Goal: Find specific page/section: Find specific page/section

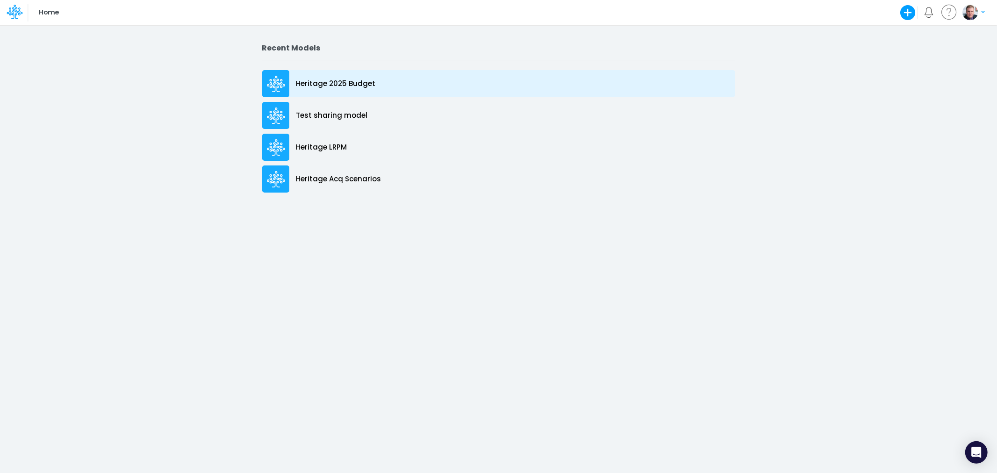
click at [344, 81] on p "Heritage 2025 Budget" at bounding box center [335, 84] width 79 height 11
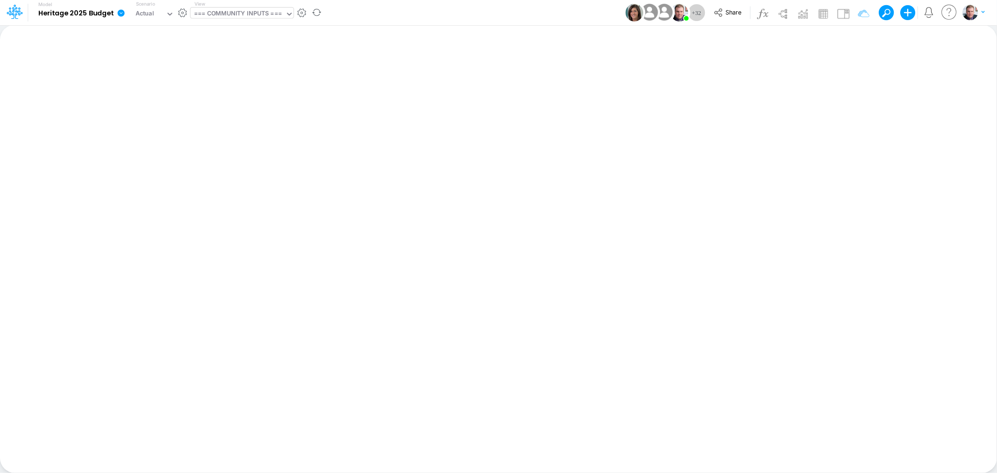
click at [222, 9] on div "=== COMMUNITY INPUTS ===" at bounding box center [238, 14] width 88 height 11
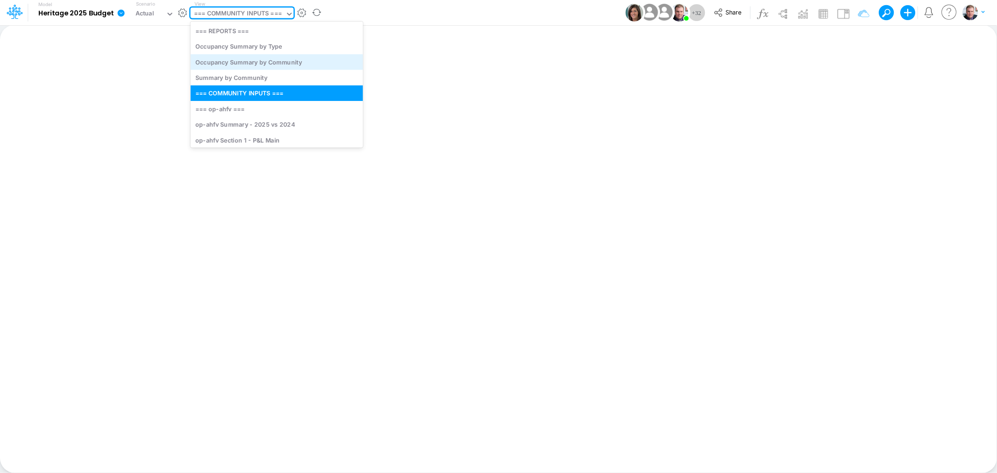
click at [227, 60] on div "Occupancy Summary by Community" at bounding box center [277, 61] width 172 height 15
